Goal: Check status: Check status

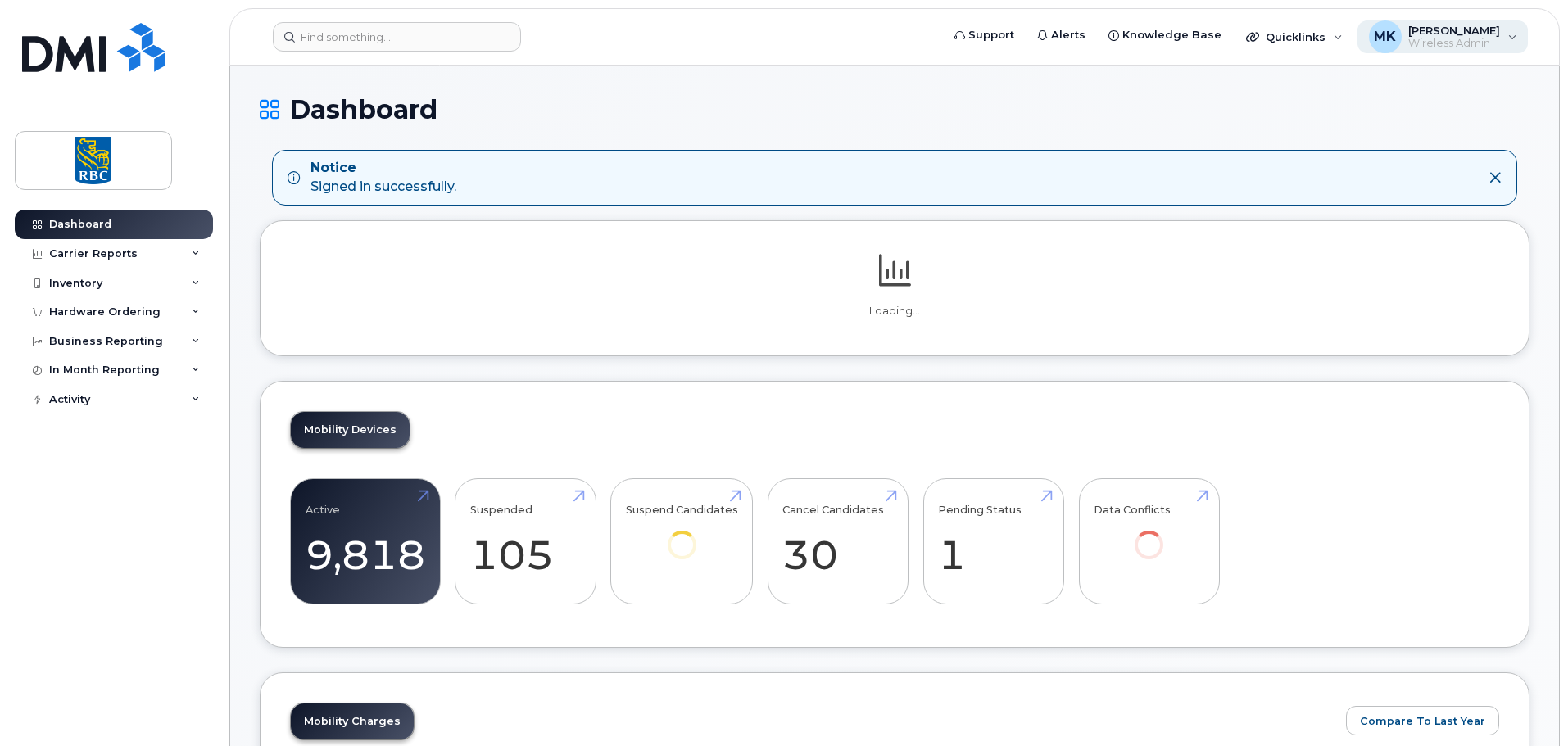
click at [1493, 34] on span "[PERSON_NAME]" at bounding box center [1454, 31] width 92 height 13
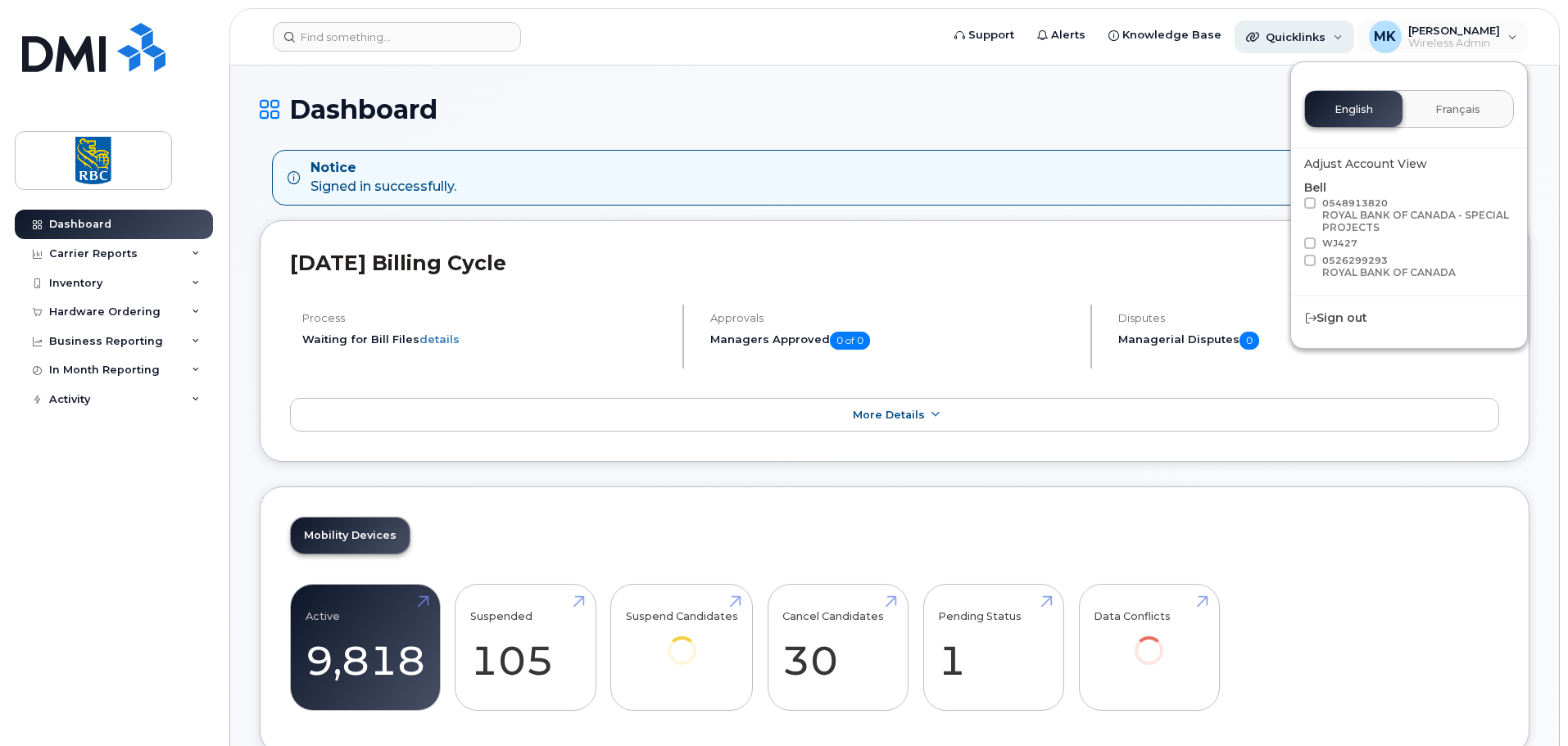
click at [1344, 35] on div "Quicklinks" at bounding box center [1293, 36] width 120 height 33
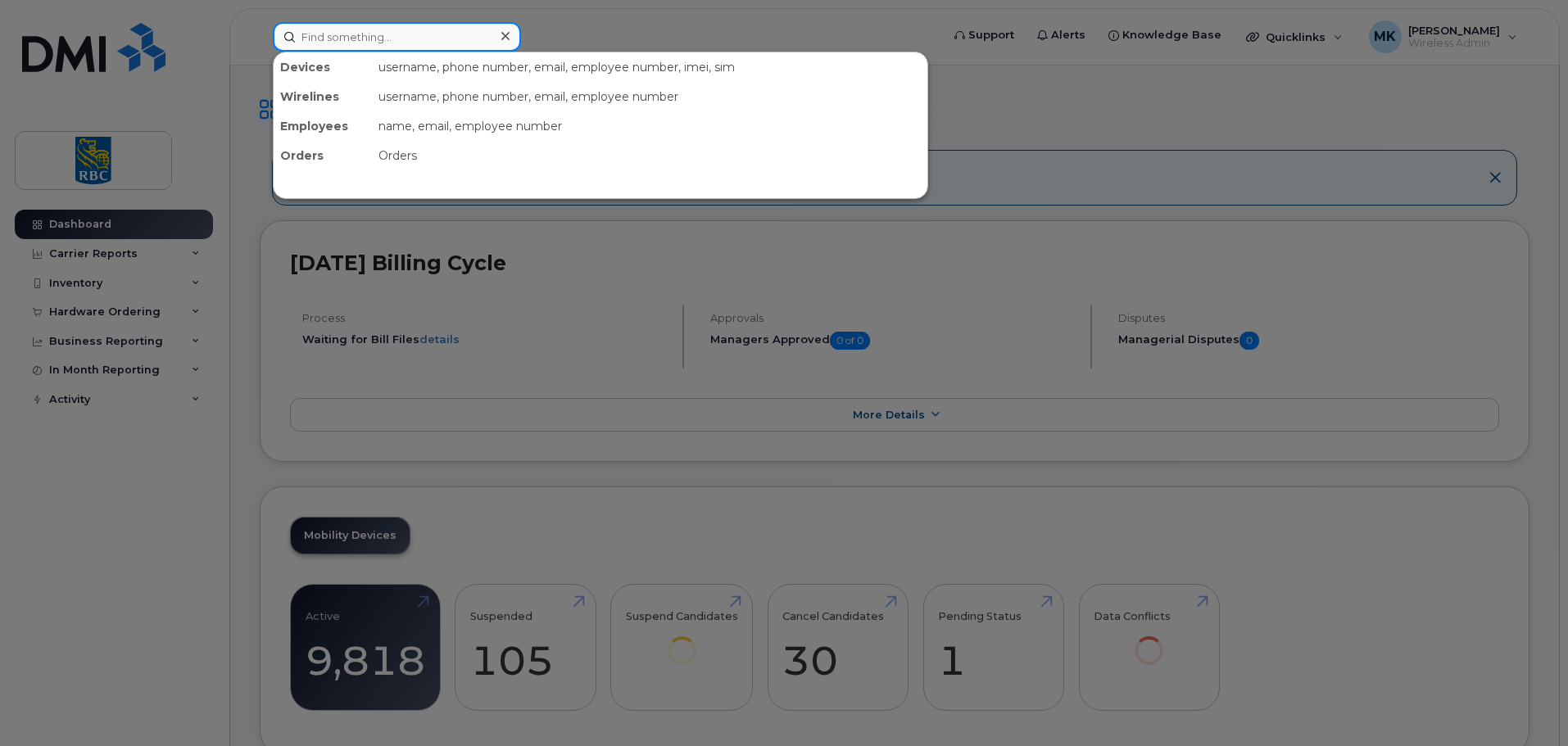
click at [411, 45] on input at bounding box center [396, 36] width 248 height 30
paste input "3652756105"
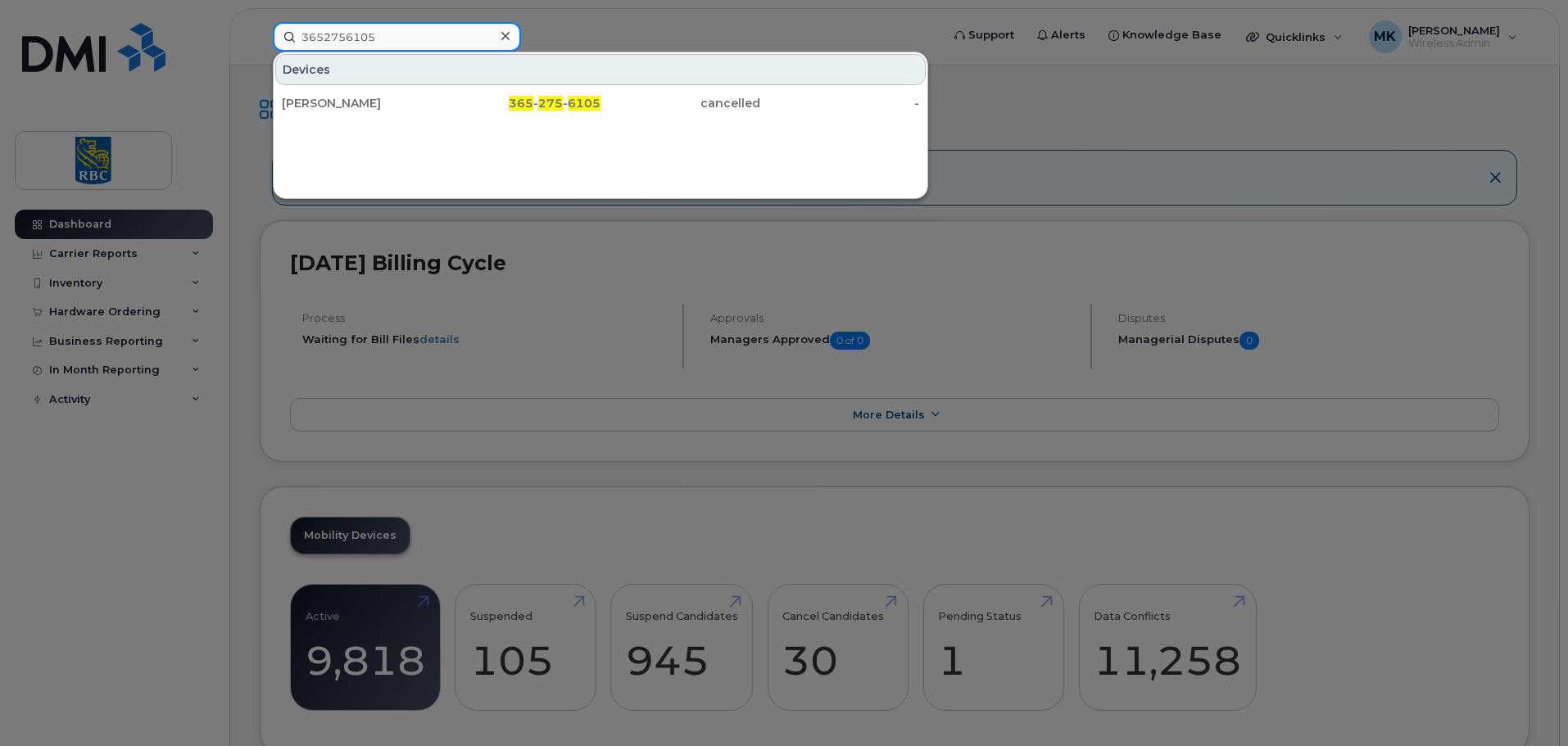
type input "3652756105"
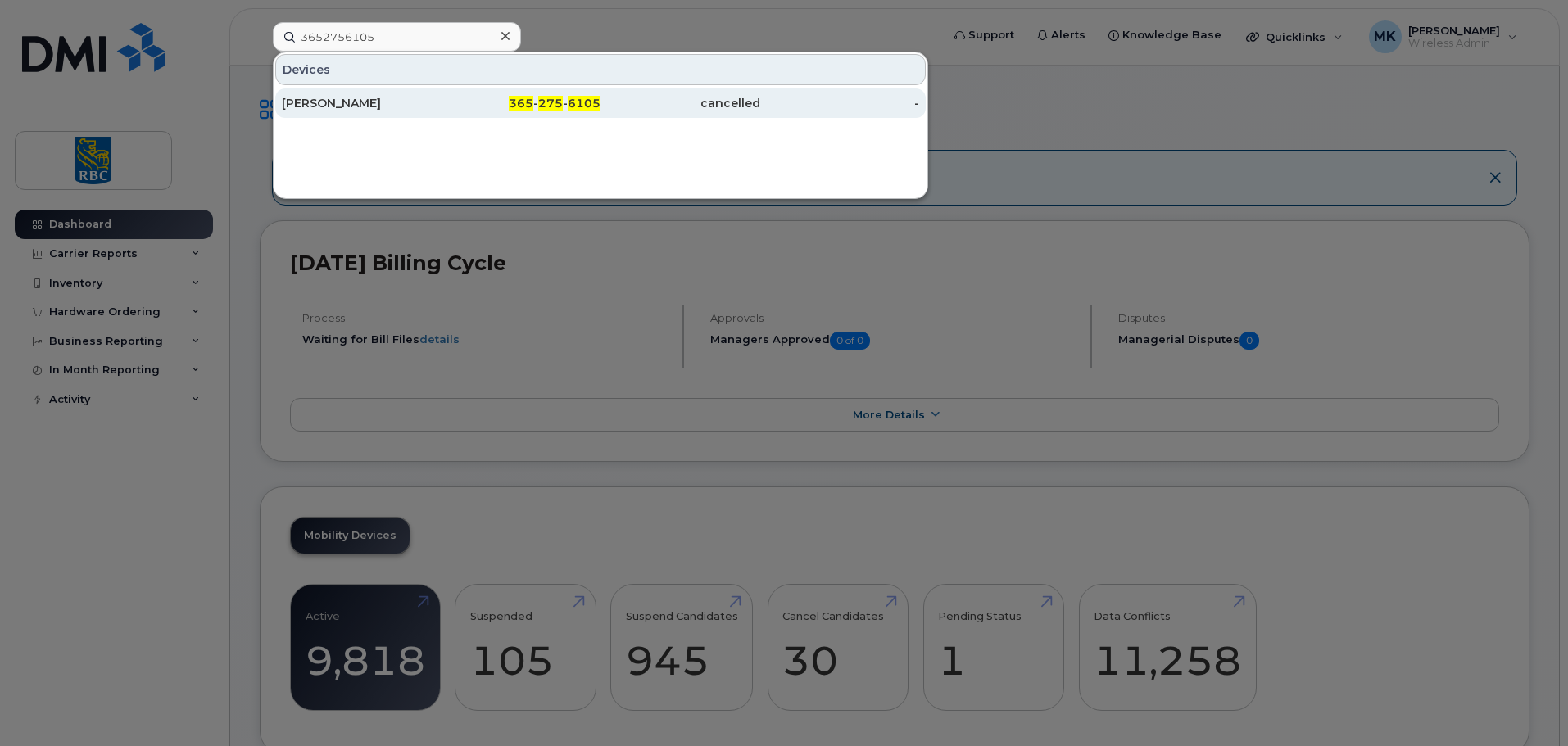
click at [410, 110] on div "[PERSON_NAME]" at bounding box center [361, 102] width 160 height 16
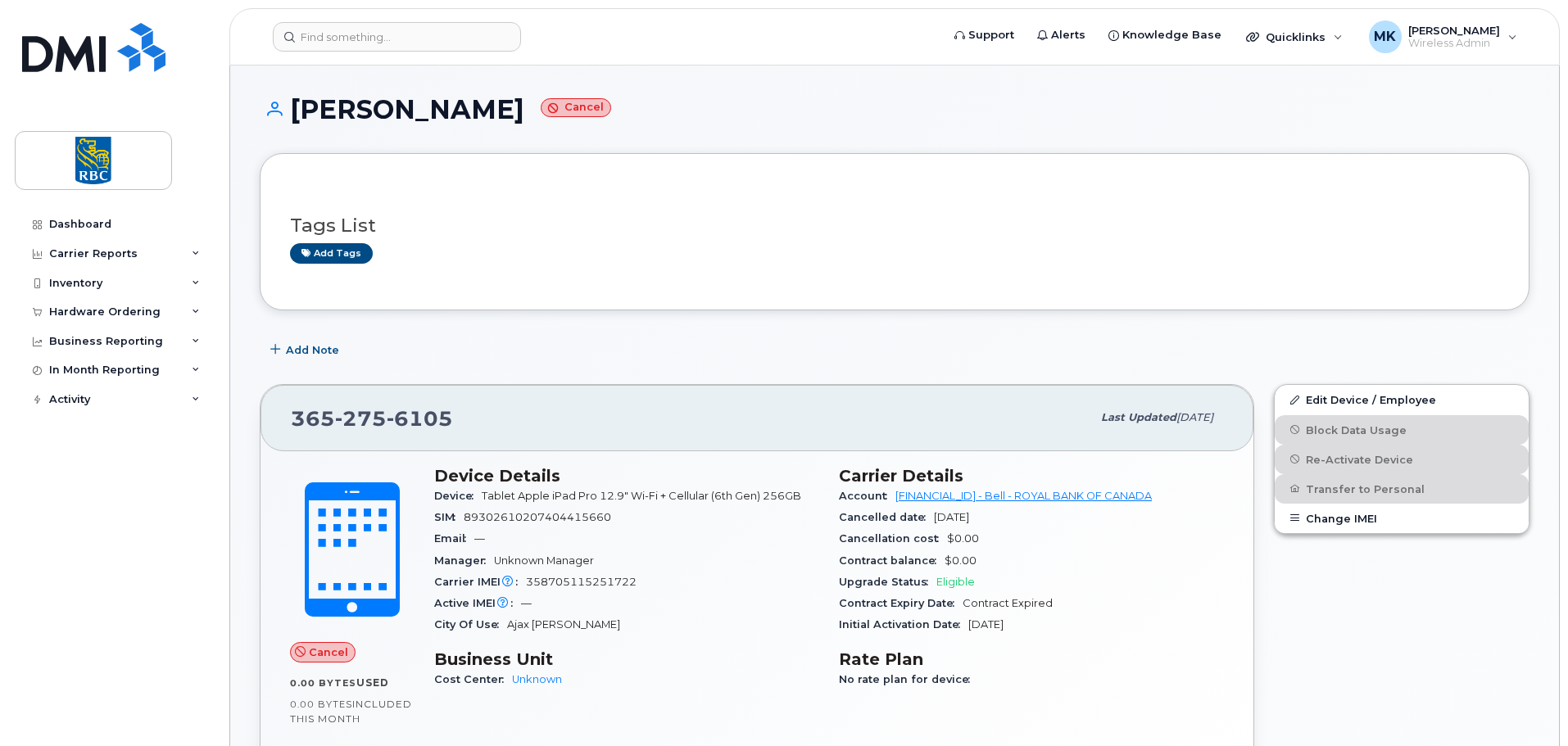
click at [1098, 110] on h1 "[PERSON_NAME] Cancel" at bounding box center [894, 109] width 1269 height 29
